Goal: Task Accomplishment & Management: Manage account settings

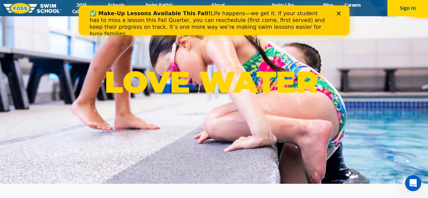
click at [340, 16] on div "✅ Make-Up Lessons Available This Fall! Life happens—we get it. If your student …" at bounding box center [213, 23] width 271 height 31
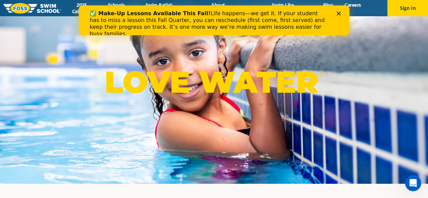
click at [338, 11] on icon "Close" at bounding box center [338, 13] width 4 height 4
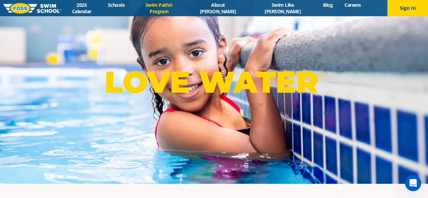
click at [177, 8] on link "Swim Path® Program" at bounding box center [159, 8] width 57 height 13
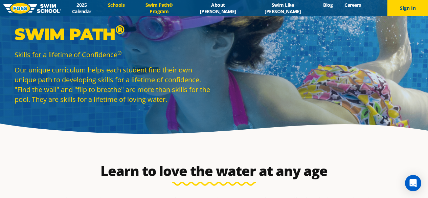
click at [131, 6] on link "Schools" at bounding box center [116, 5] width 28 height 6
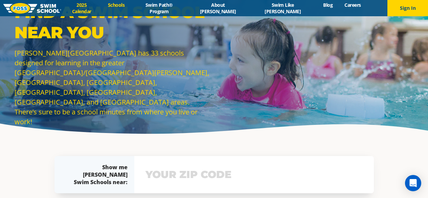
click at [102, 9] on link "2025 Calendar" at bounding box center [81, 8] width 41 height 13
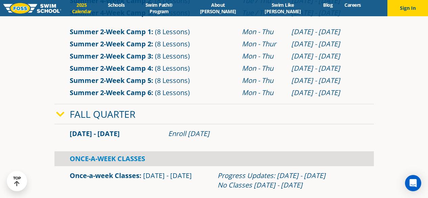
scroll to position [317, 0]
click at [128, 93] on link "Summer 2-Week Camp 6" at bounding box center [111, 92] width 82 height 9
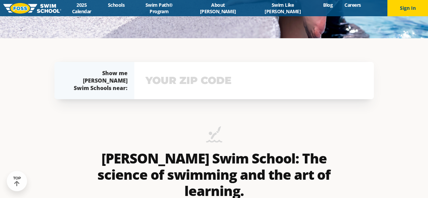
scroll to position [160, 0]
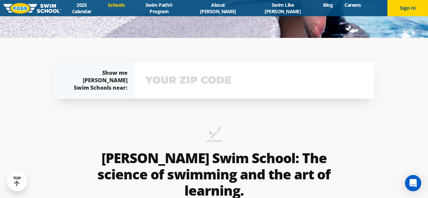
click at [131, 8] on link "Schools" at bounding box center [116, 5] width 28 height 6
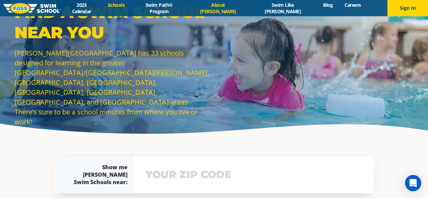
click at [231, 8] on link "About [PERSON_NAME]" at bounding box center [218, 8] width 61 height 13
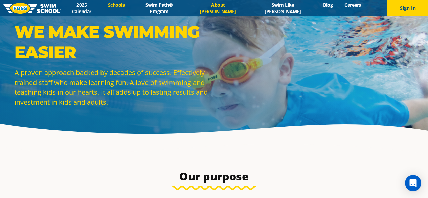
click at [131, 6] on link "Schools" at bounding box center [116, 5] width 28 height 6
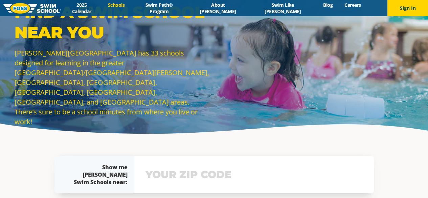
click at [177, 9] on link "Swim Path® Program" at bounding box center [159, 8] width 57 height 13
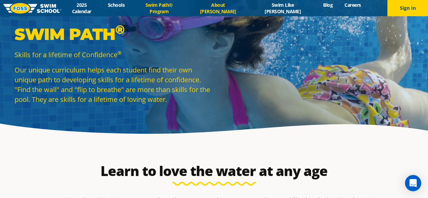
click at [235, 10] on link "About [PERSON_NAME]" at bounding box center [218, 8] width 61 height 13
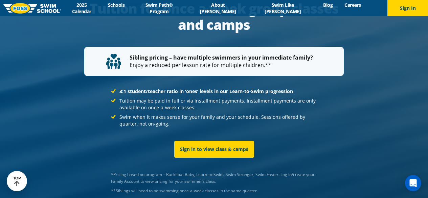
scroll to position [1350, 0]
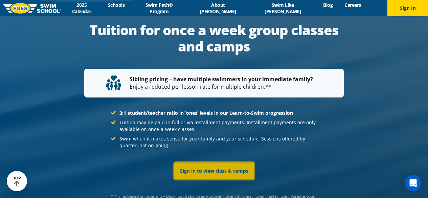
click at [208, 163] on link "Sign in to view class & camps" at bounding box center [214, 170] width 80 height 17
